Goal: Task Accomplishment & Management: Manage account settings

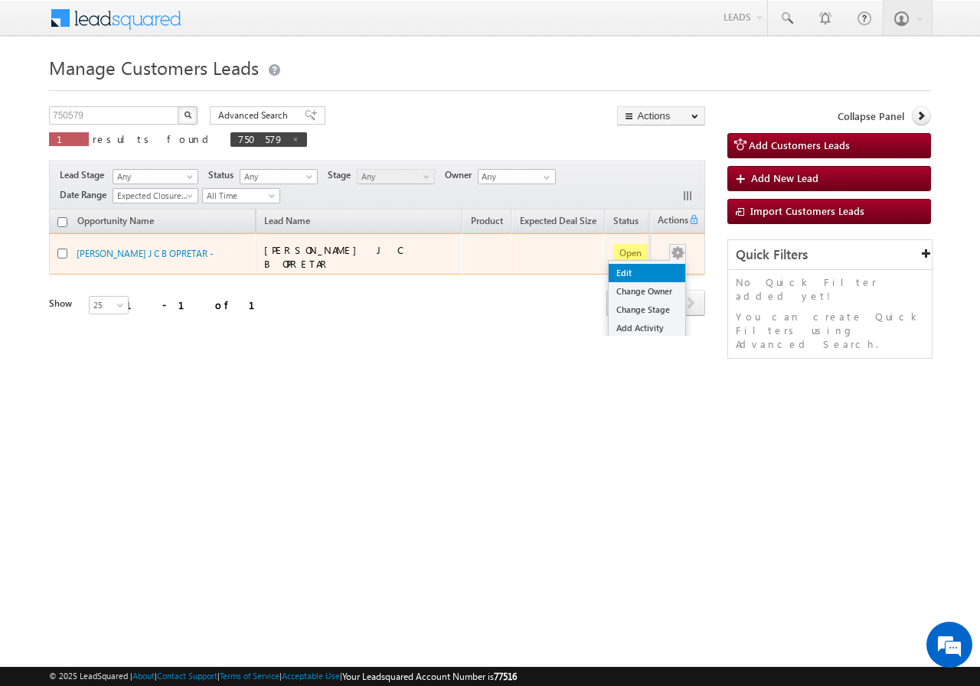
click at [639, 268] on link "Edit" at bounding box center [646, 273] width 77 height 18
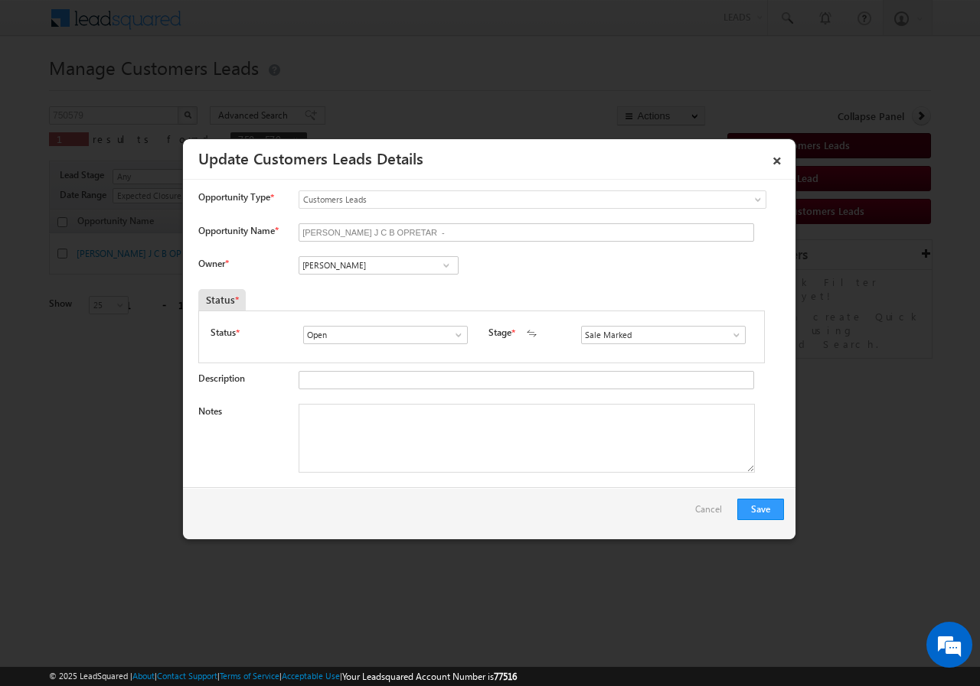
click at [777, 157] on link "×" at bounding box center [777, 158] width 26 height 27
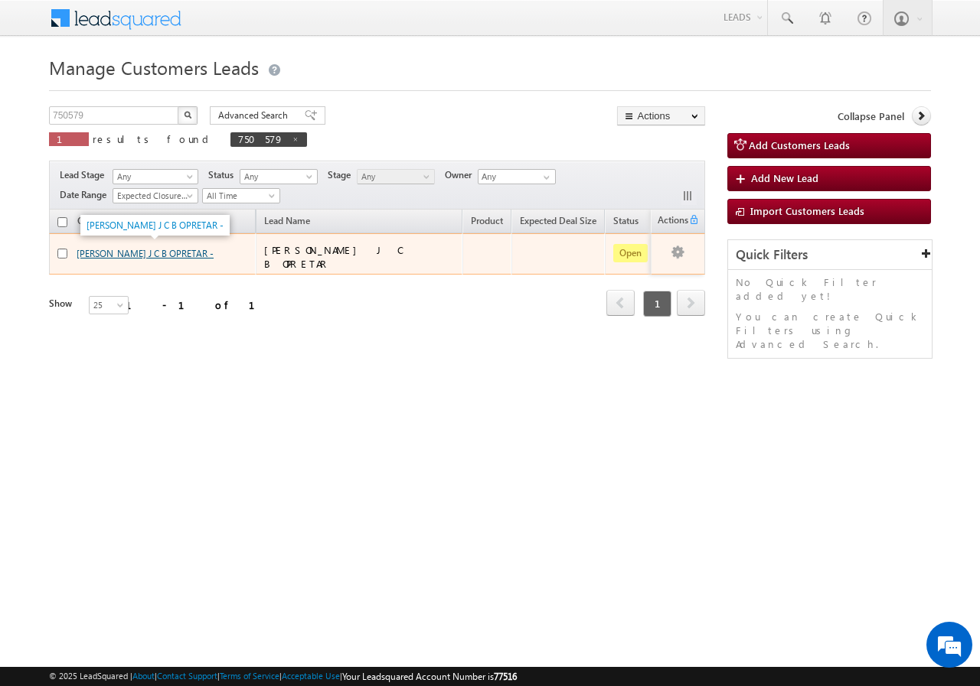
click at [124, 249] on link "[PERSON_NAME] J C B OPRETAR -" at bounding box center [145, 253] width 137 height 11
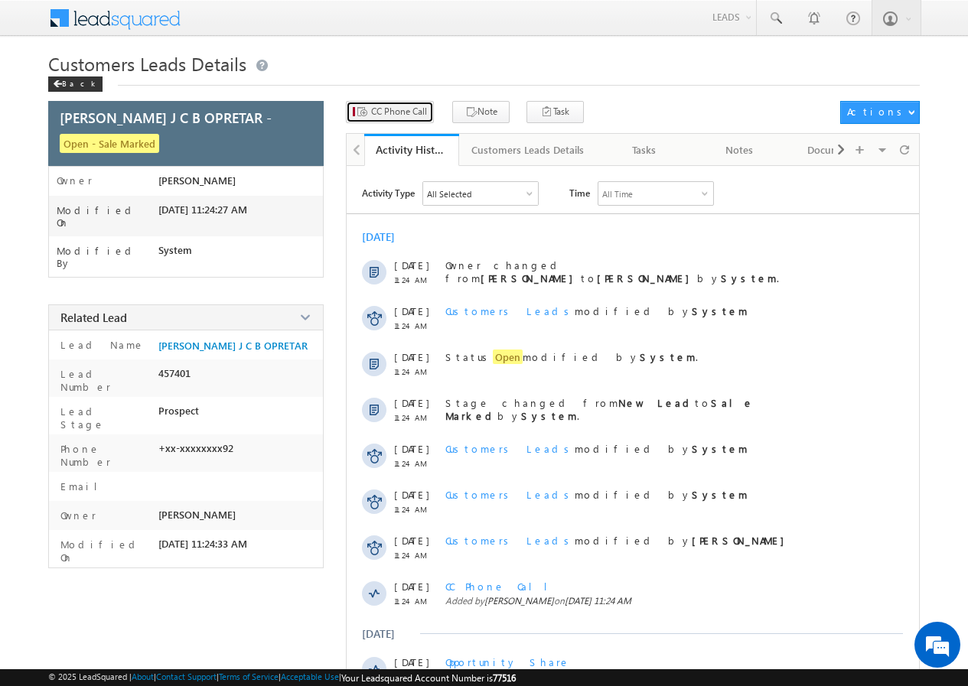
click at [396, 112] on span "CC Phone Call" at bounding box center [399, 112] width 56 height 14
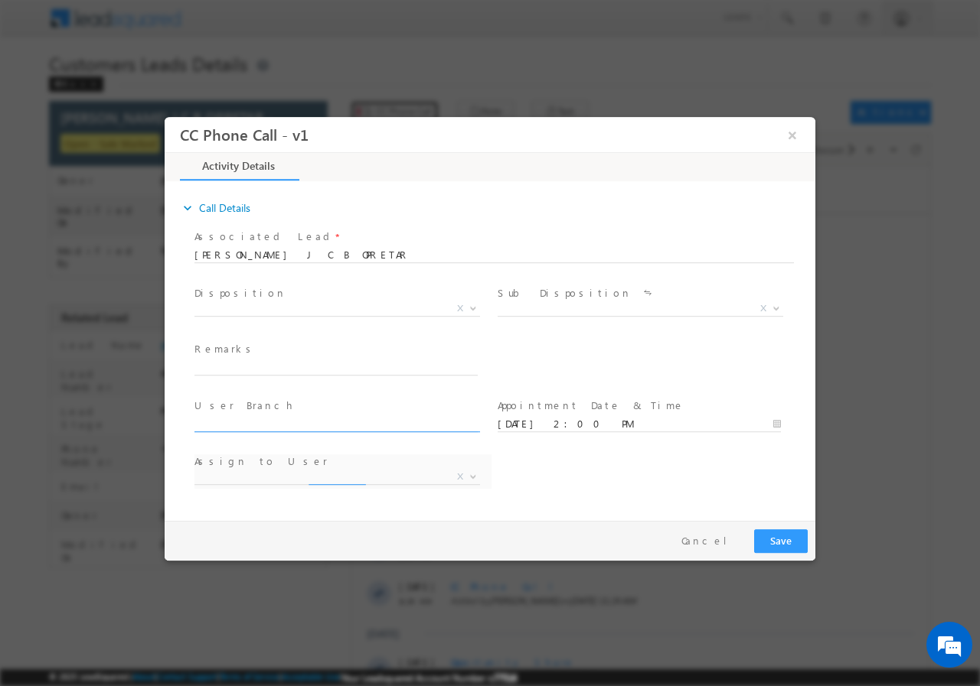
select select "[EMAIL_ADDRESS][DOMAIN_NAME]"
click at [779, 423] on input "09/01/2025 2:00 PM" at bounding box center [638, 423] width 283 height 15
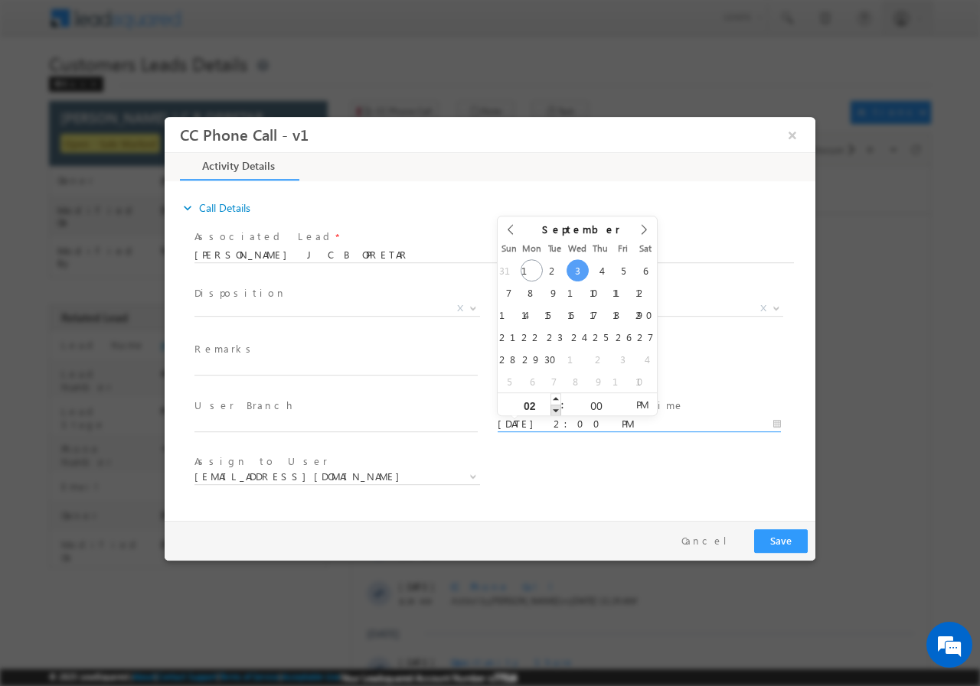
type input "09/03/2025 1:00 PM"
type input "01"
click at [556, 410] on span at bounding box center [555, 409] width 11 height 11
type input "09/03/2025 12:00 PM"
type input "12"
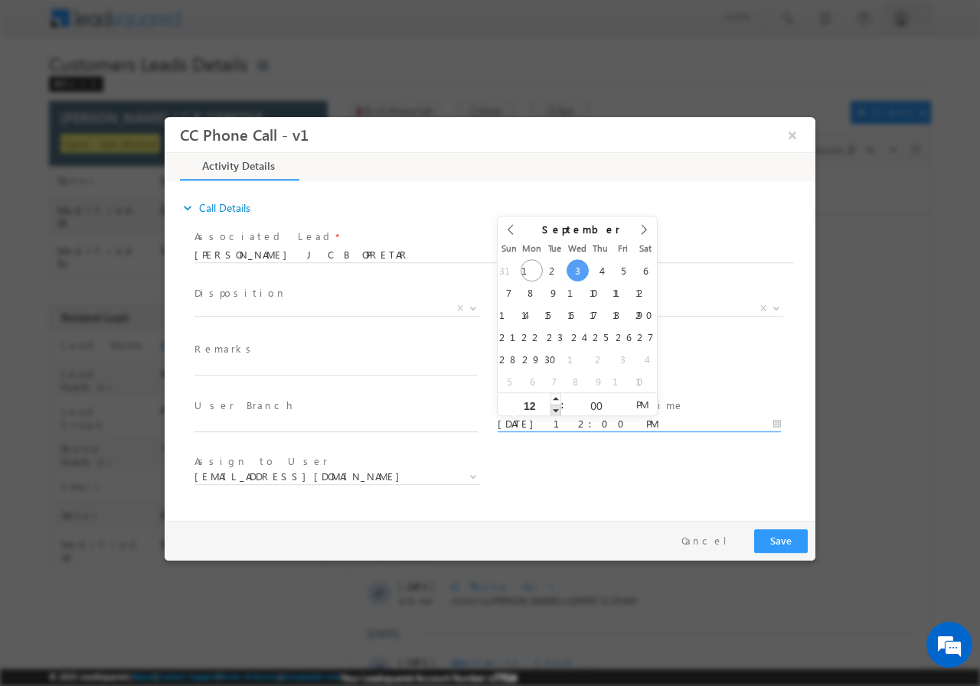
click at [556, 410] on span at bounding box center [555, 409] width 11 height 11
type input "09/03/2025 11:00 AM"
type input "11"
click at [556, 410] on span at bounding box center [555, 409] width 11 height 11
type input "09/03/2025 10:00 AM"
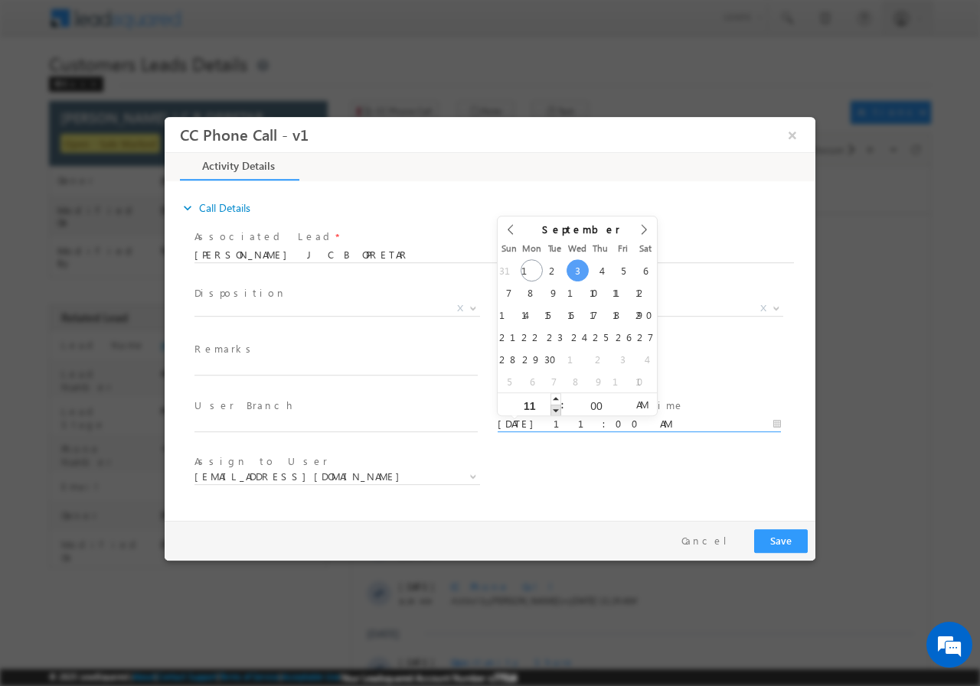
type input "10"
click at [556, 410] on span at bounding box center [555, 409] width 11 height 11
type input "09/03/2025 11:00 AM"
type input "11"
click at [556, 397] on span at bounding box center [555, 398] width 11 height 11
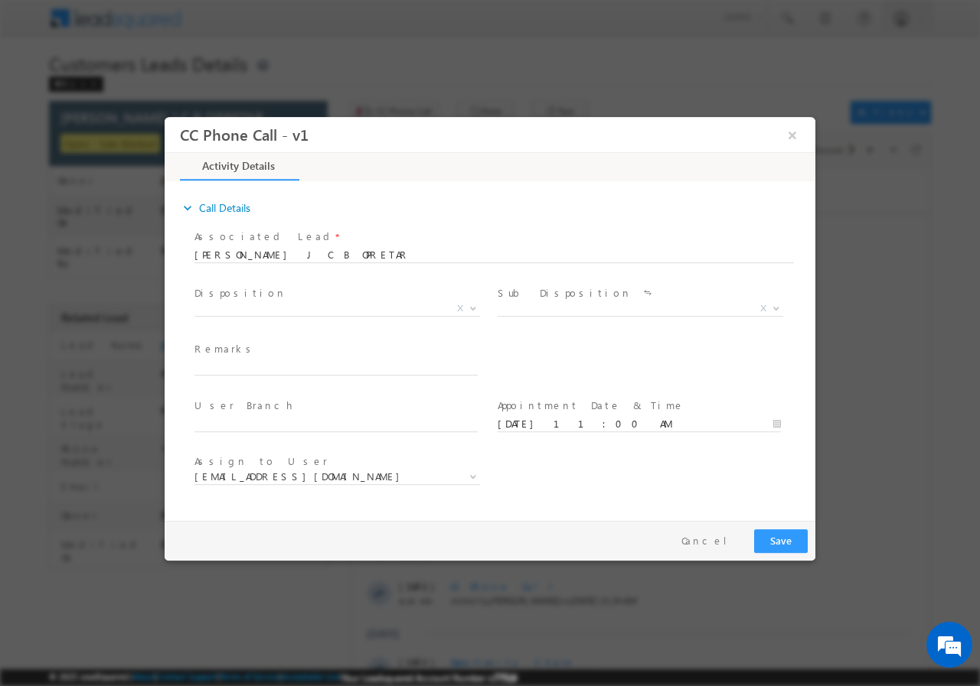
click at [639, 465] on div "Assign to User * abhishek.rajput@sgrlimited.in anas.khan1@sgrlimited.in dinesh.…" at bounding box center [503, 479] width 624 height 57
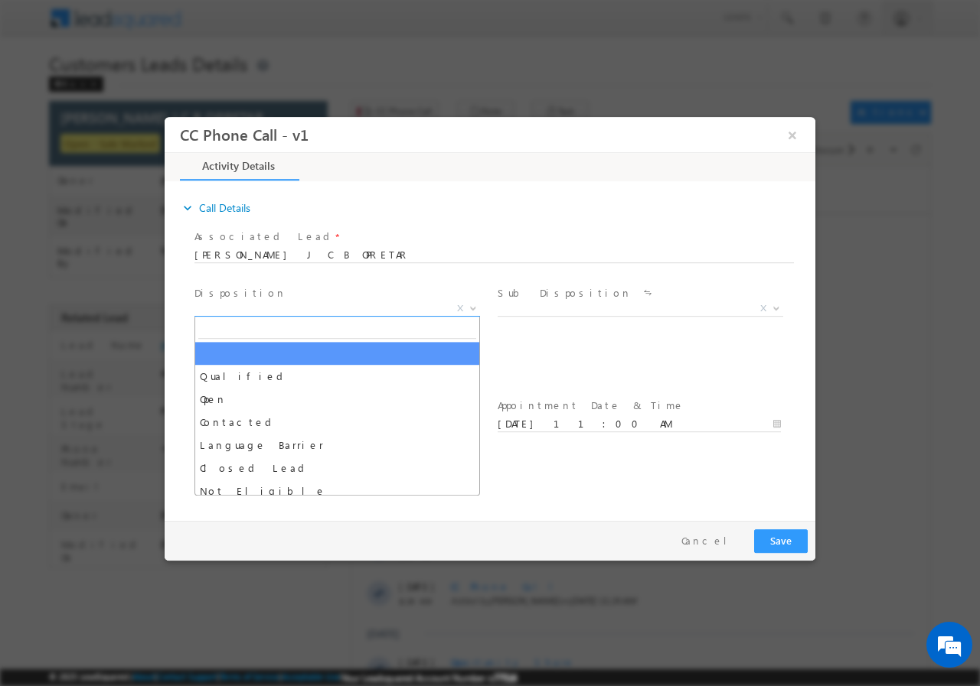
click at [472, 309] on span at bounding box center [471, 308] width 15 height 20
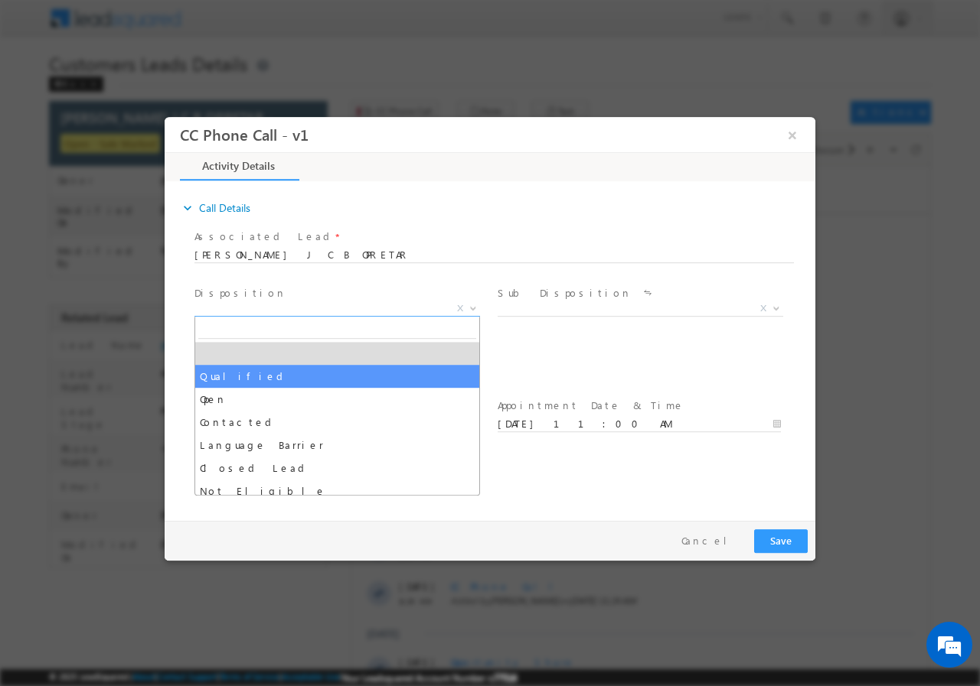
drag, startPoint x: 266, startPoint y: 373, endPoint x: 297, endPoint y: 373, distance: 30.6
select select "Qualified"
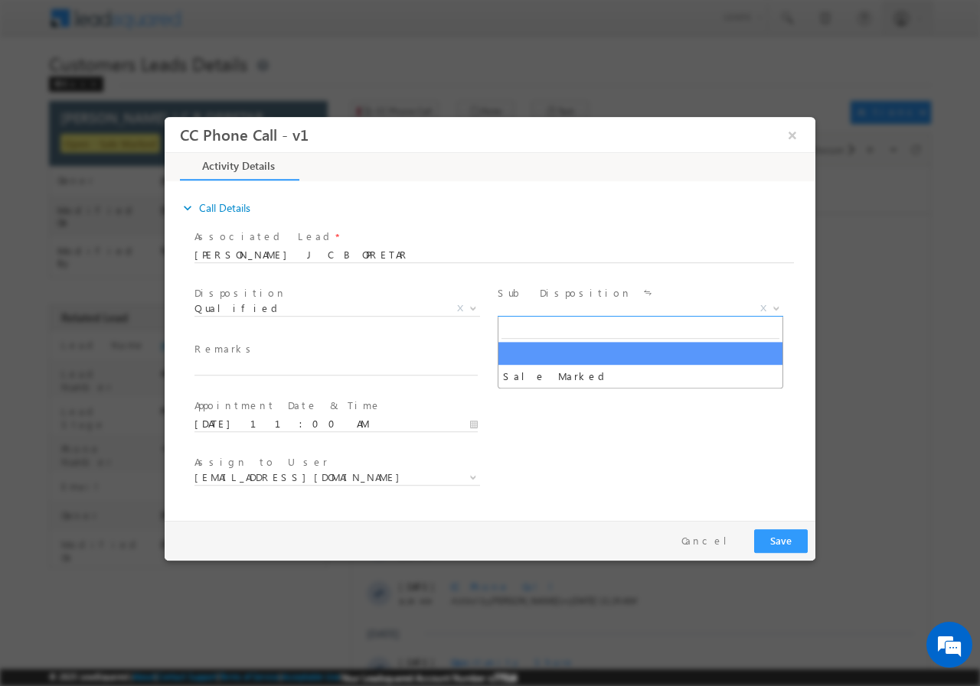
drag, startPoint x: 775, startPoint y: 305, endPoint x: 765, endPoint y: 306, distance: 10.0
click at [774, 305] on b at bounding box center [775, 307] width 9 height 5
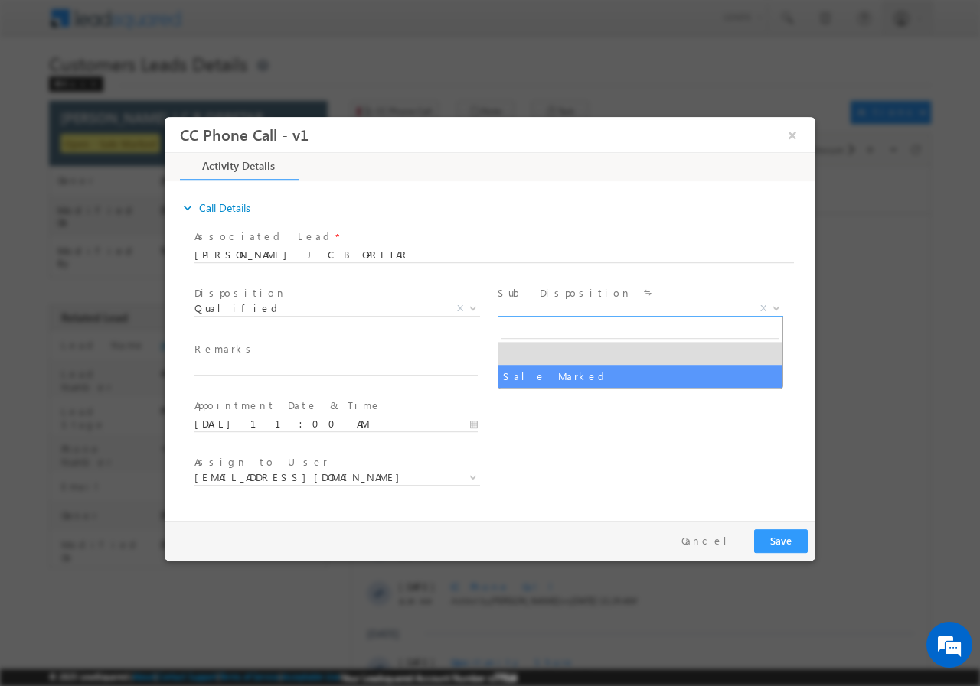
select select "Sale Marked"
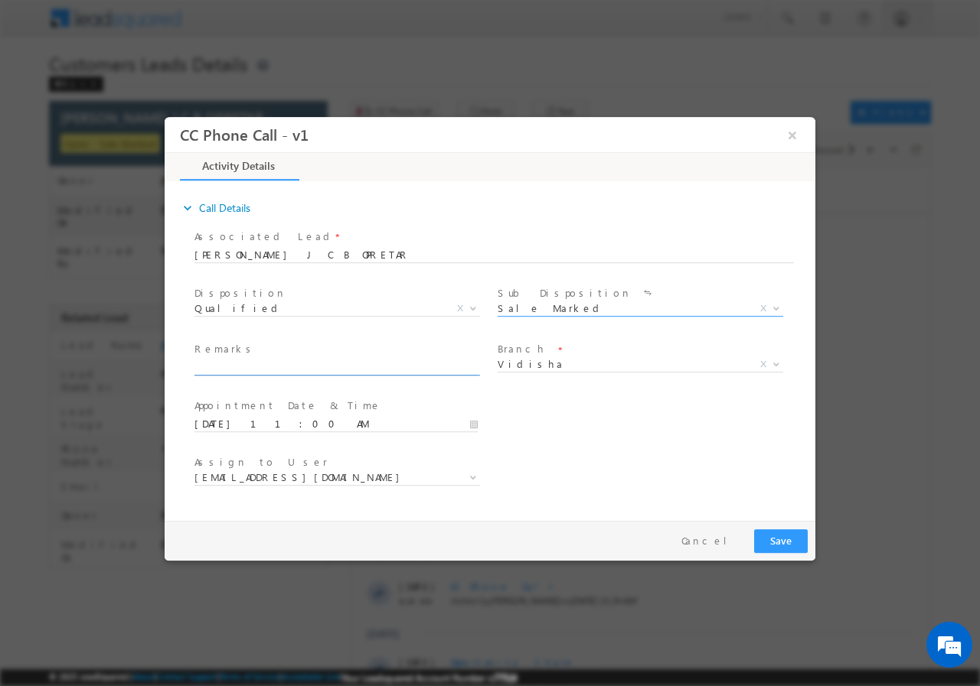
click at [290, 363] on input "text" at bounding box center [335, 367] width 283 height 15
paste input "JITENDRA JATAV J C B OPRETAR// AGE- 28//750579//8963958792//VB_Know_More//Vidis…"
type input "JITENDRA JATAV J C B OPRETAR// AGE- 28//750579//8963958792//VB_Know_More//Vidis…"
click at [782, 540] on button "Save" at bounding box center [781, 541] width 54 height 24
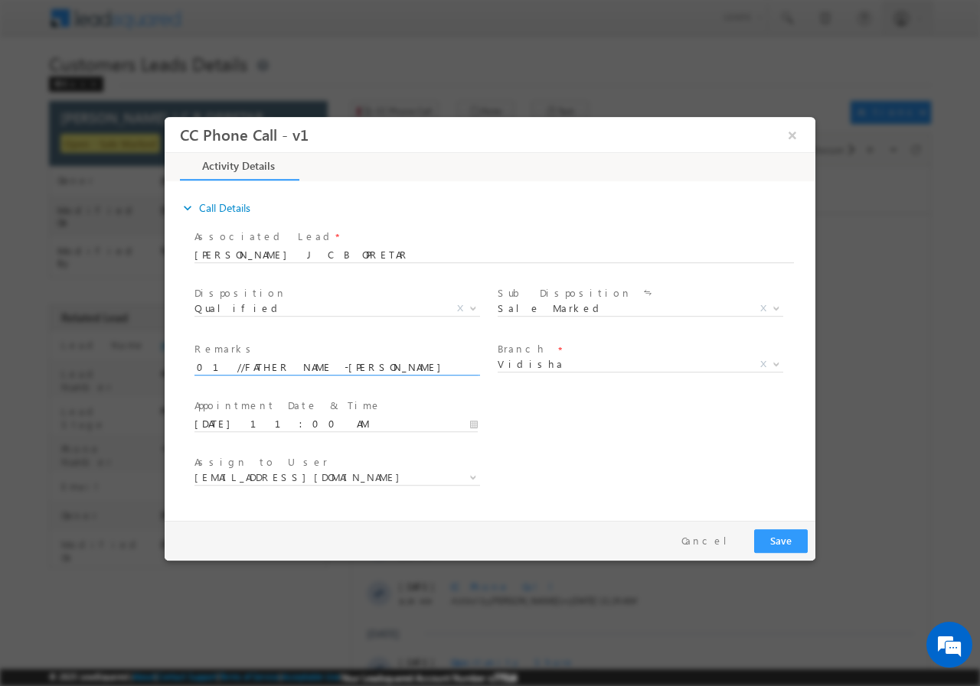
scroll to position [0, 0]
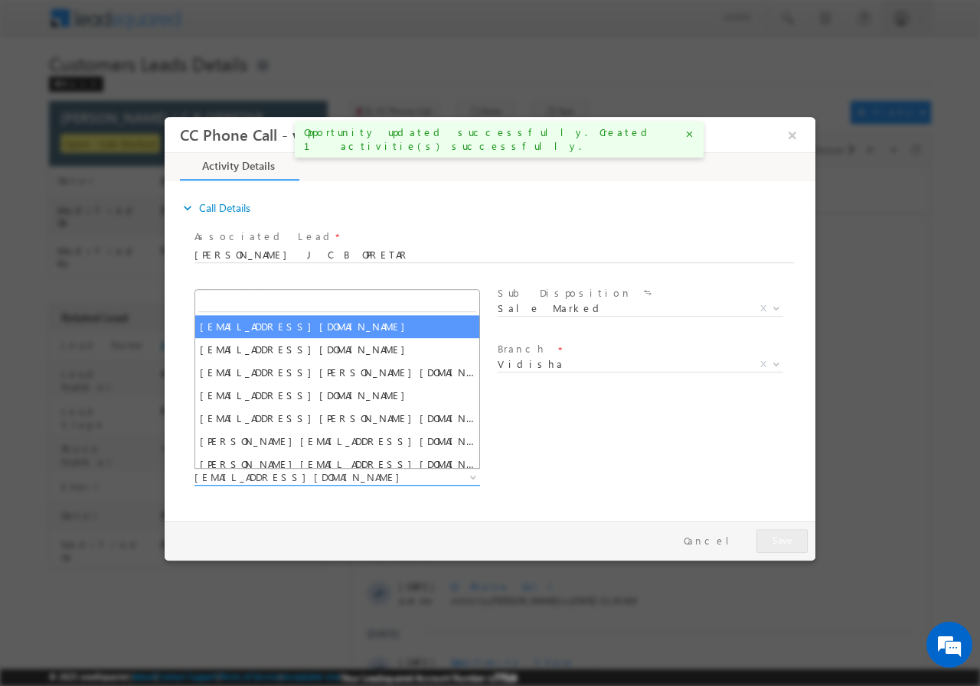
click at [468, 476] on span at bounding box center [471, 477] width 15 height 20
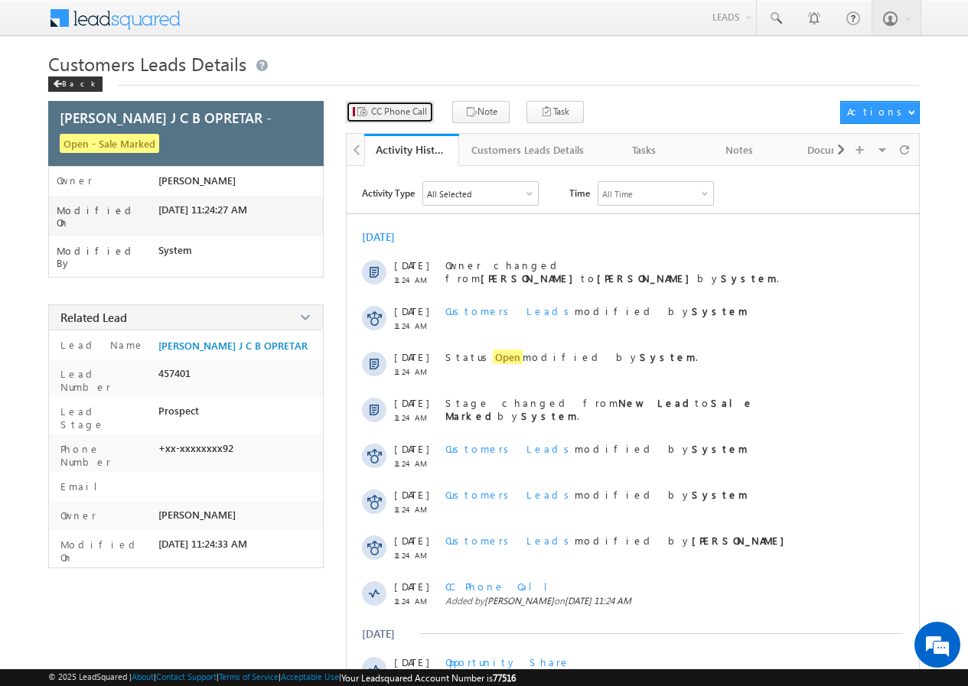
click at [400, 110] on span "CC Phone Call" at bounding box center [399, 112] width 56 height 14
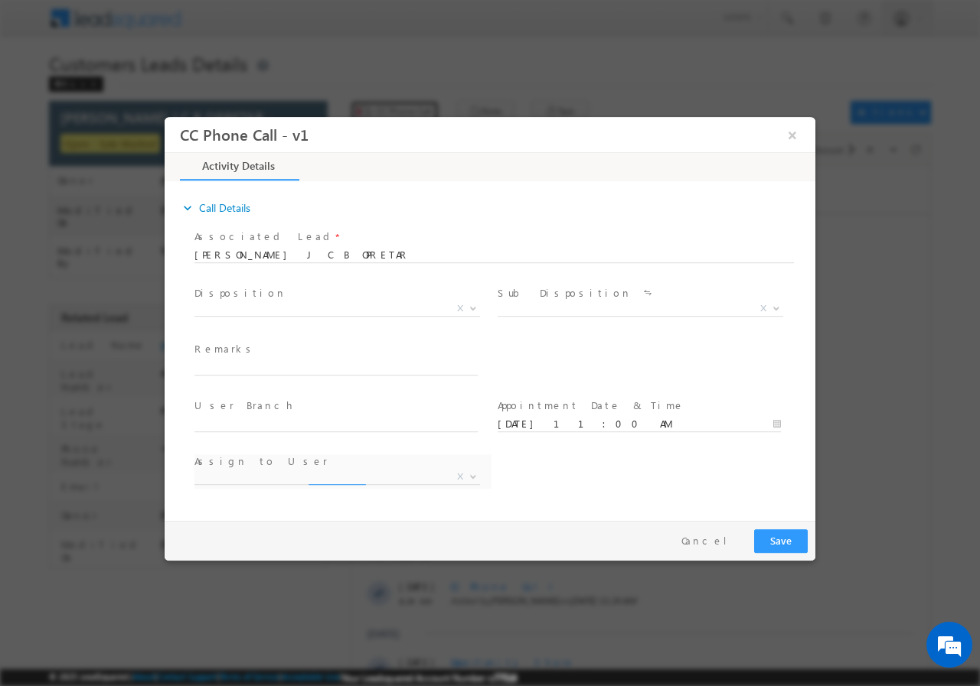
select select "[EMAIL_ADDRESS][DOMAIN_NAME]"
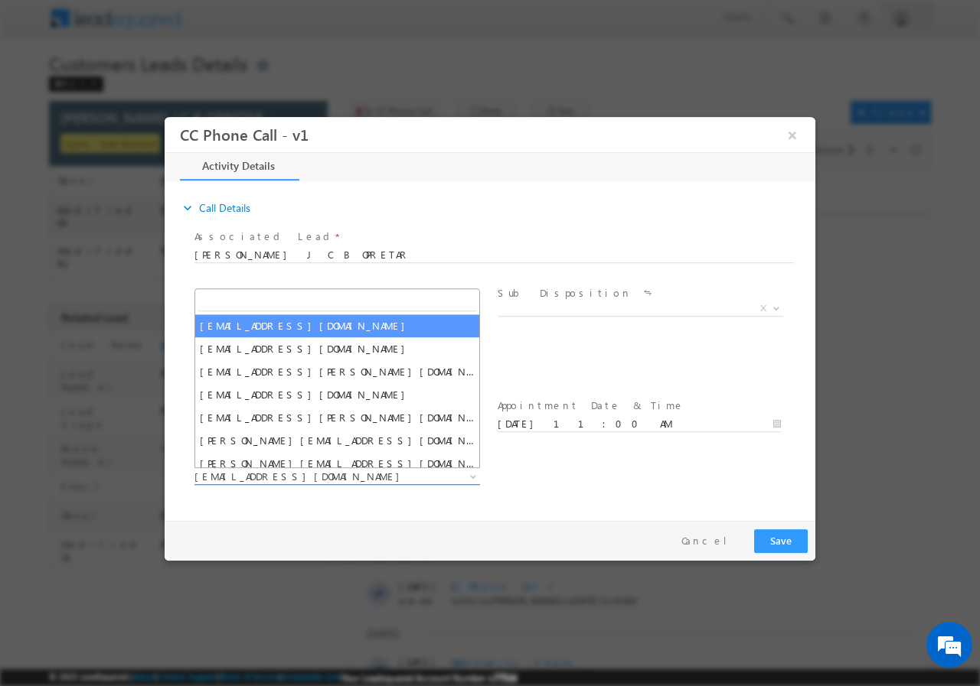
click at [471, 478] on span at bounding box center [471, 476] width 15 height 20
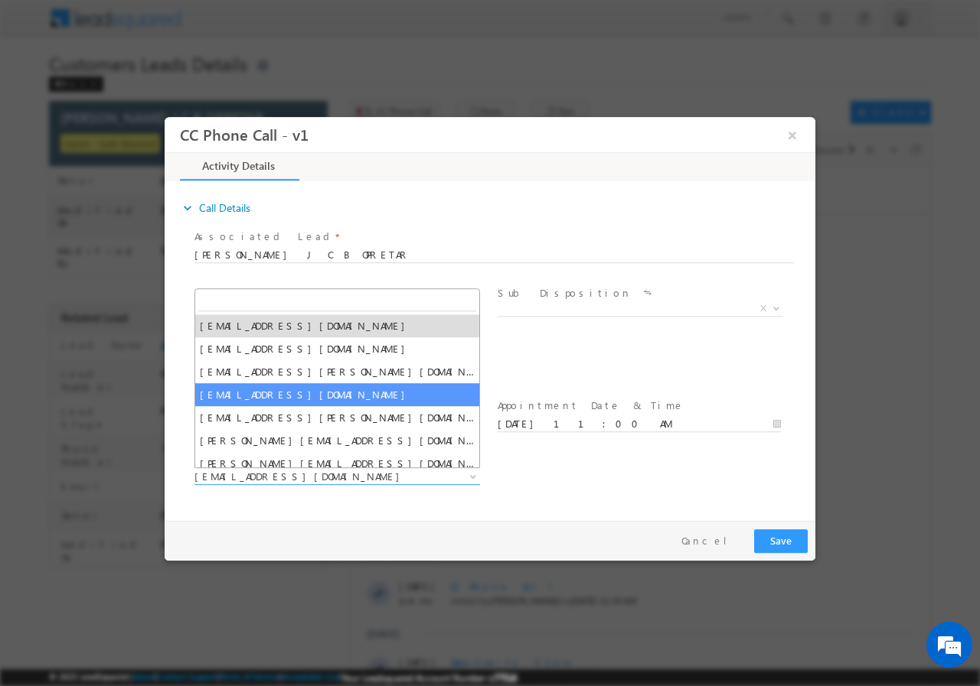
paste input "[PERSON_NAME][EMAIL_ADDRESS][DOMAIN_NAME]"
type input "[PERSON_NAME][EMAIL_ADDRESS][DOMAIN_NAME]"
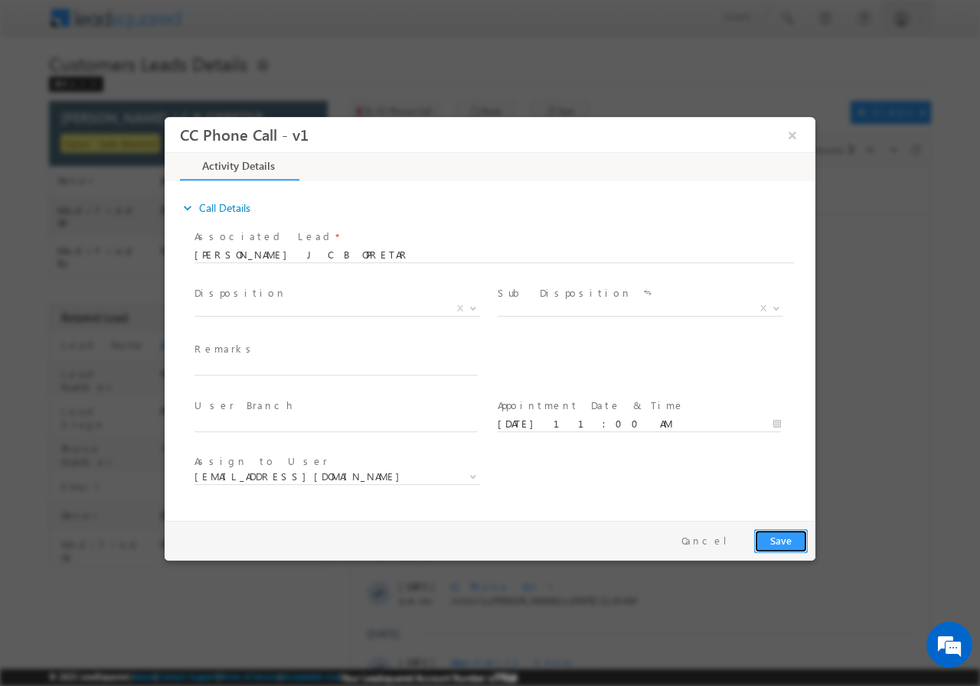
click at [781, 539] on button "Save" at bounding box center [781, 541] width 54 height 24
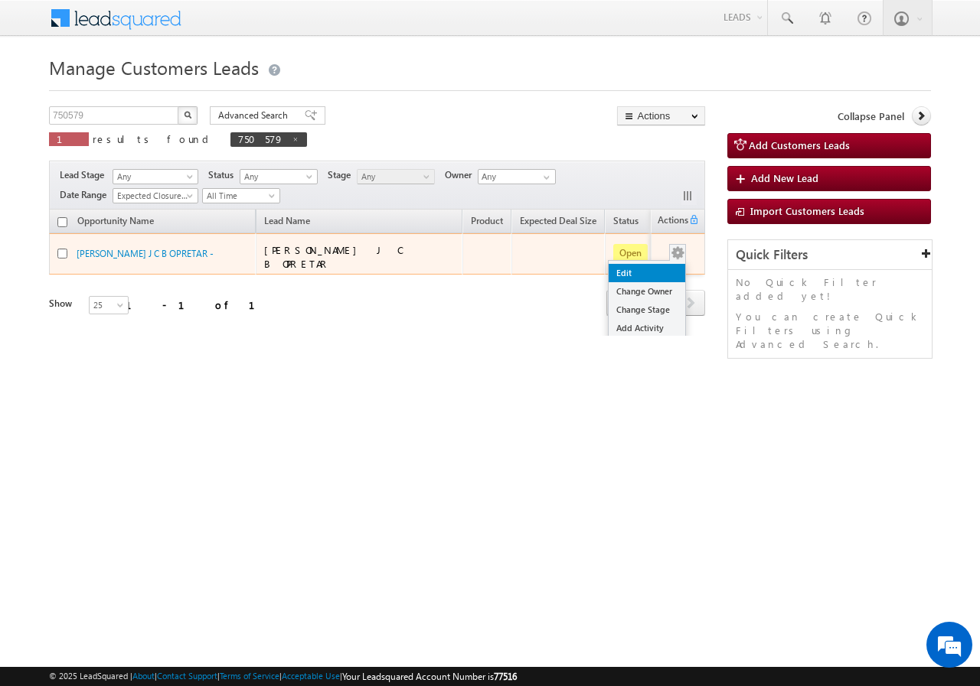
drag, startPoint x: 664, startPoint y: 256, endPoint x: 625, endPoint y: 269, distance: 40.4
click at [625, 269] on link "Edit" at bounding box center [646, 273] width 77 height 18
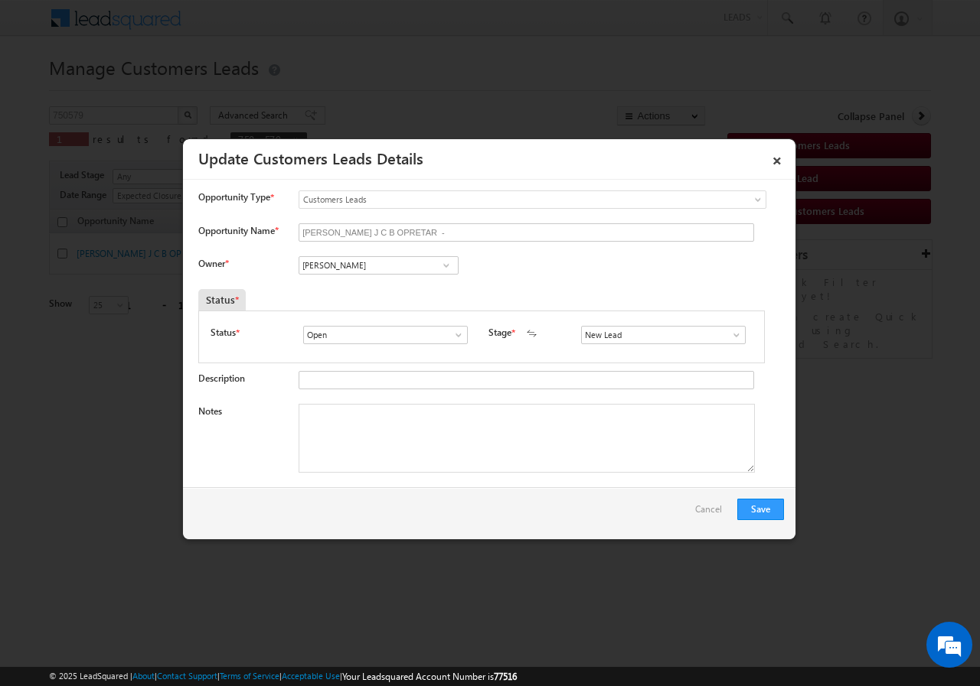
click at [445, 267] on span at bounding box center [446, 265] width 15 height 12
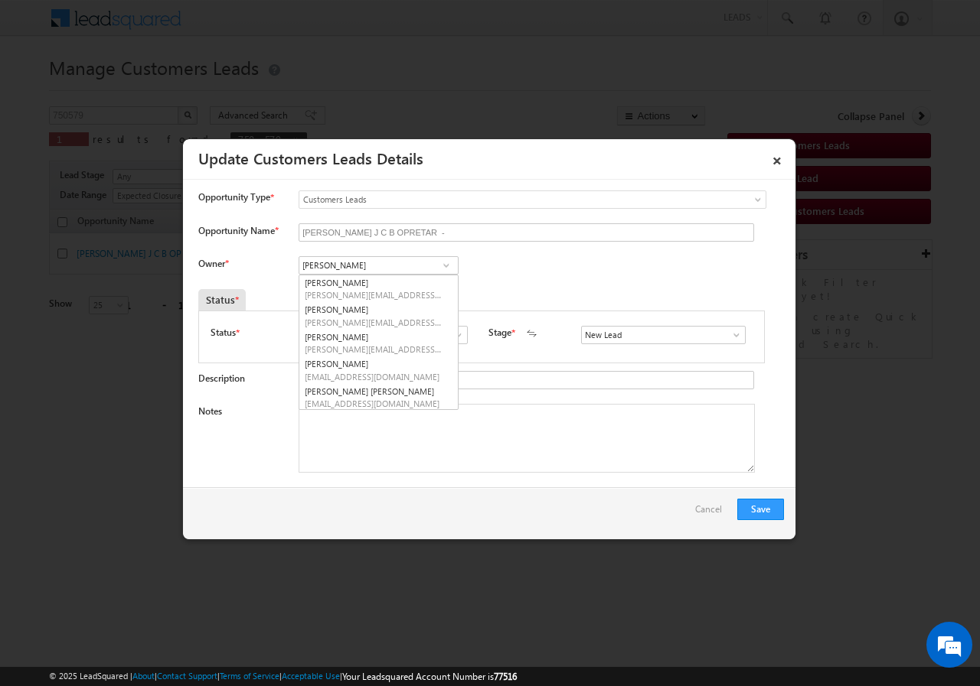
click at [478, 266] on div "Owner * [PERSON_NAME] [PERSON_NAME] [PERSON_NAME] [PERSON_NAME] [PERSON_NAME] […" at bounding box center [490, 268] width 585 height 25
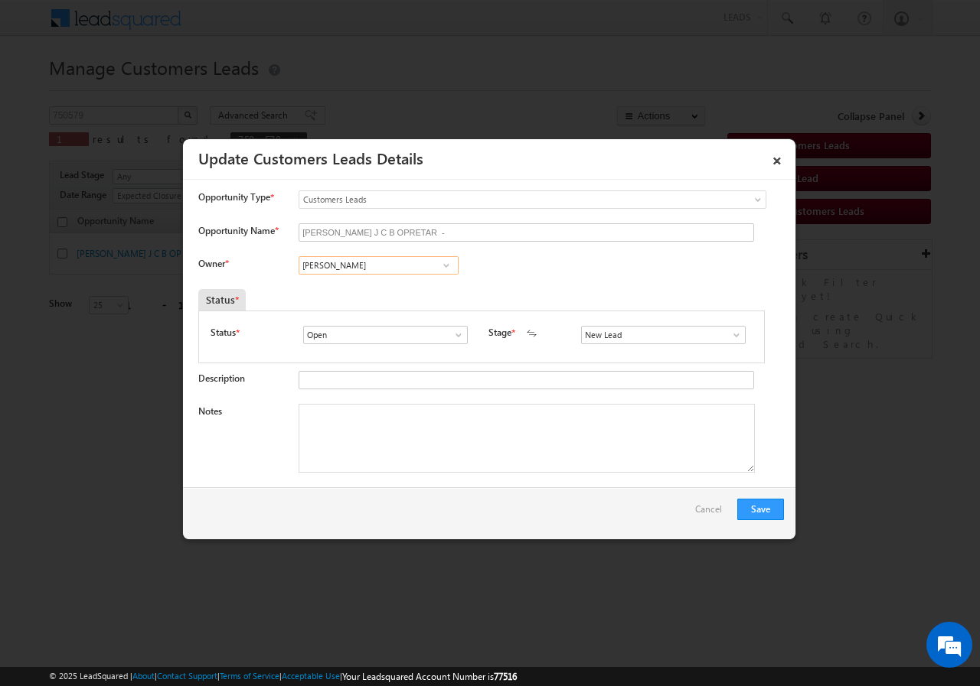
click at [392, 269] on input "[PERSON_NAME]" at bounding box center [378, 265] width 160 height 18
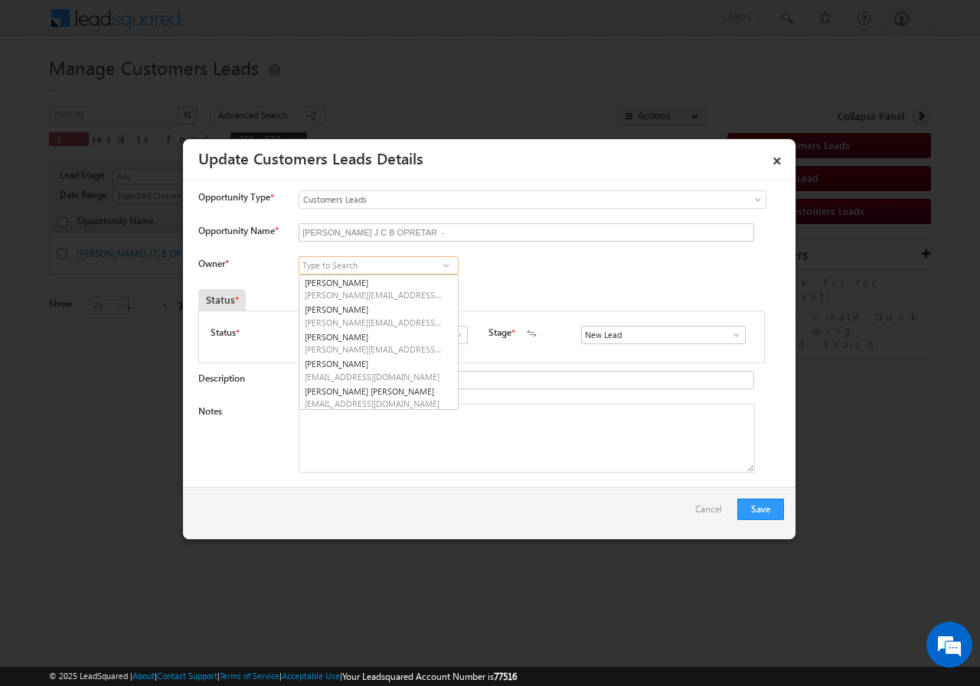
paste input "[PERSON_NAME]"
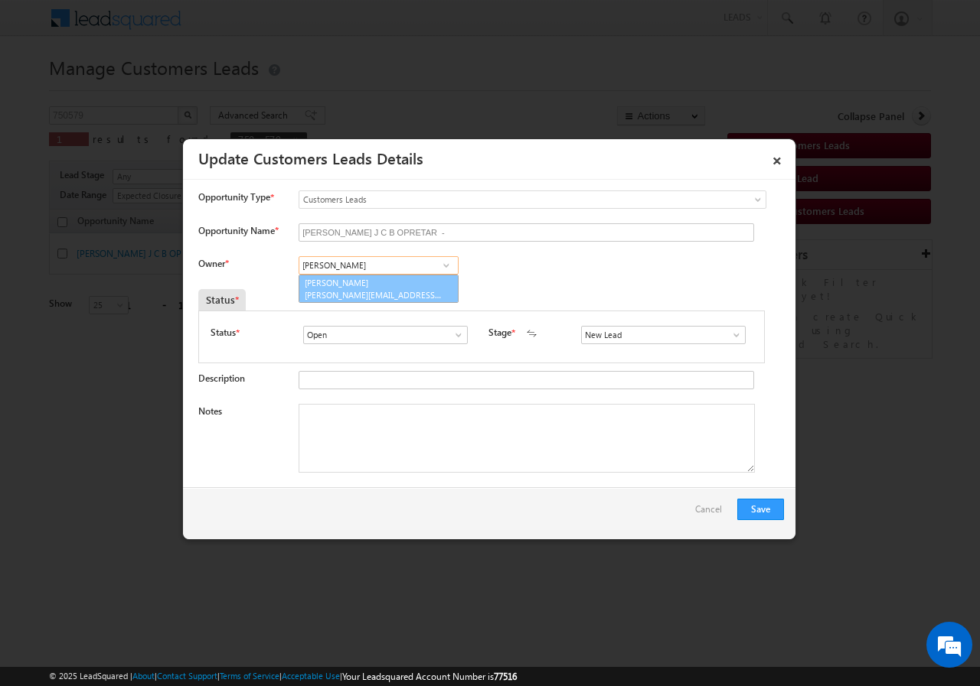
click at [406, 286] on link "[PERSON_NAME] [PERSON_NAME][EMAIL_ADDRESS][DOMAIN_NAME]" at bounding box center [378, 289] width 160 height 29
type input "[PERSON_NAME]"
click at [444, 264] on span at bounding box center [446, 265] width 15 height 12
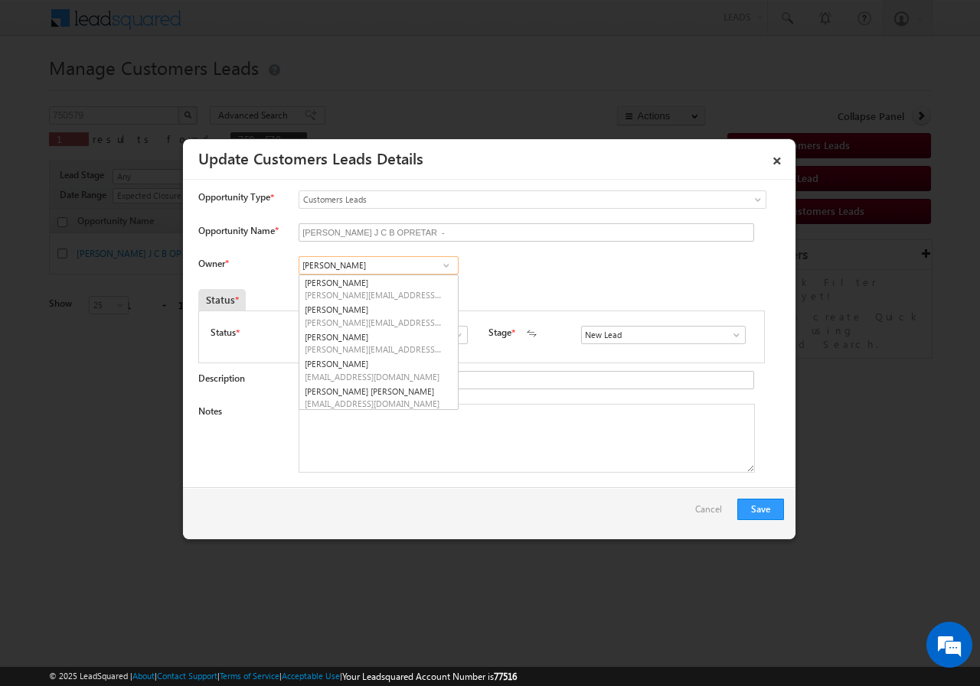
click at [378, 266] on input "[PERSON_NAME]" at bounding box center [378, 265] width 160 height 18
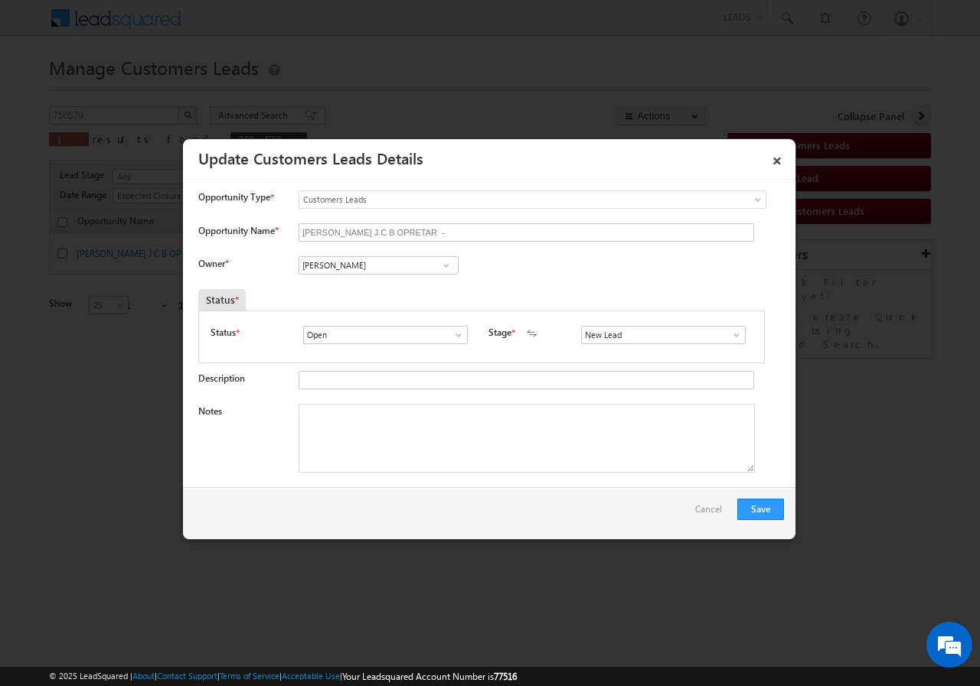
click at [444, 266] on span at bounding box center [446, 265] width 15 height 12
click at [395, 266] on input "[PERSON_NAME]" at bounding box center [378, 265] width 160 height 18
click at [460, 333] on span at bounding box center [458, 335] width 15 height 12
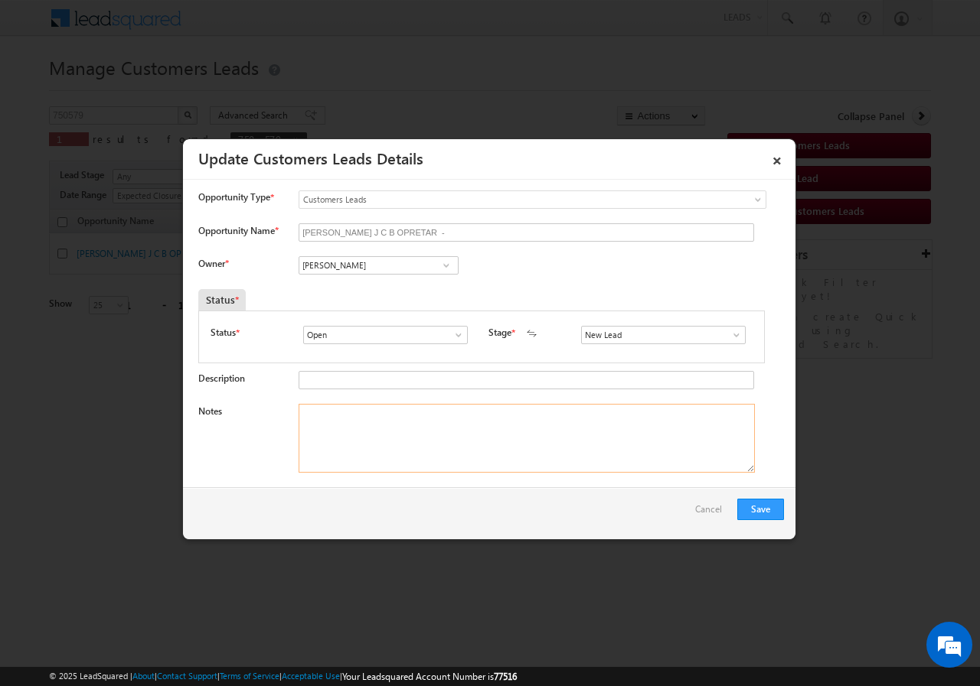
click at [363, 427] on textarea "Notes" at bounding box center [526, 438] width 456 height 69
paste textarea "[PERSON_NAME] J C B OPRETAR// AGE- [DEMOGRAPHIC_DATA]//750579//8963958792//VB_K…"
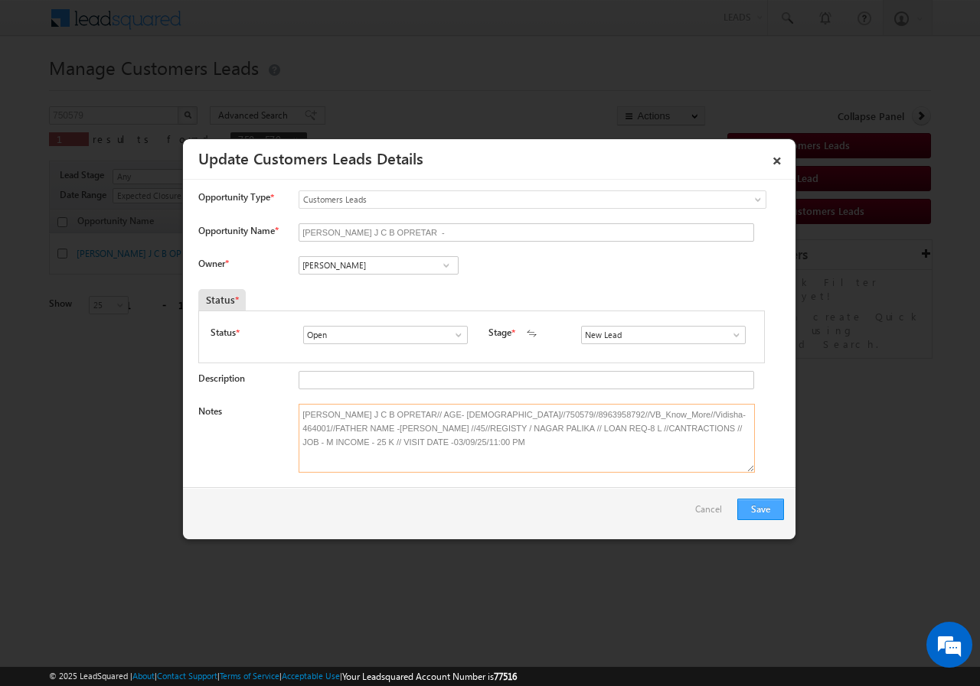
type textarea "[PERSON_NAME] J C B OPRETAR// AGE- [DEMOGRAPHIC_DATA]//750579//8963958792//VB_K…"
click at [757, 510] on button "Save" at bounding box center [760, 509] width 47 height 21
